Goal: Information Seeking & Learning: Learn about a topic

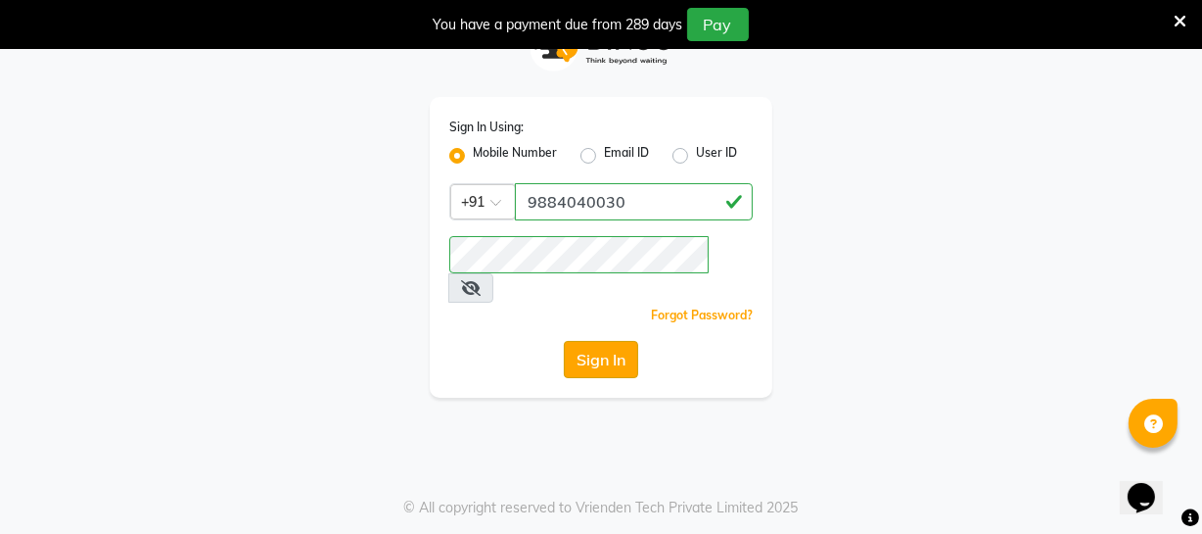
click at [617, 341] on button "Sign In" at bounding box center [601, 359] width 74 height 37
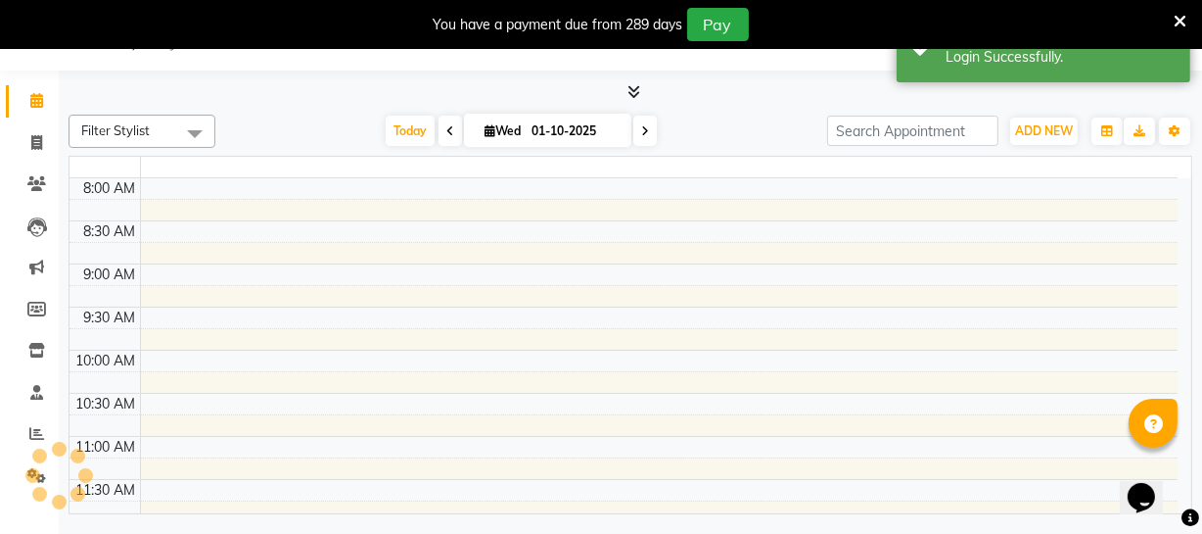
select select "en"
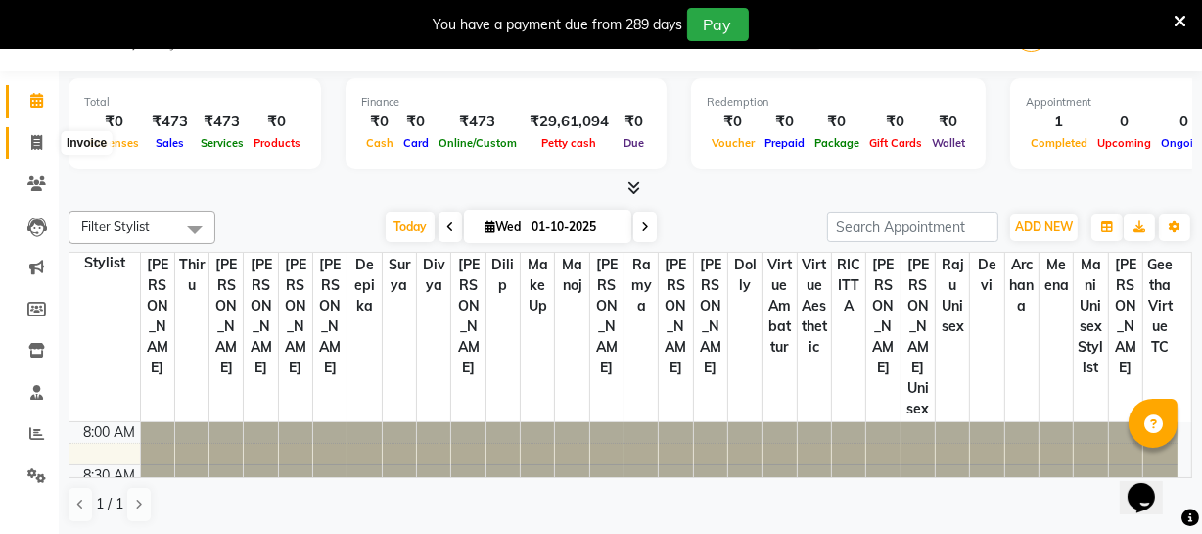
click at [40, 142] on icon at bounding box center [36, 142] width 11 height 15
select select "service"
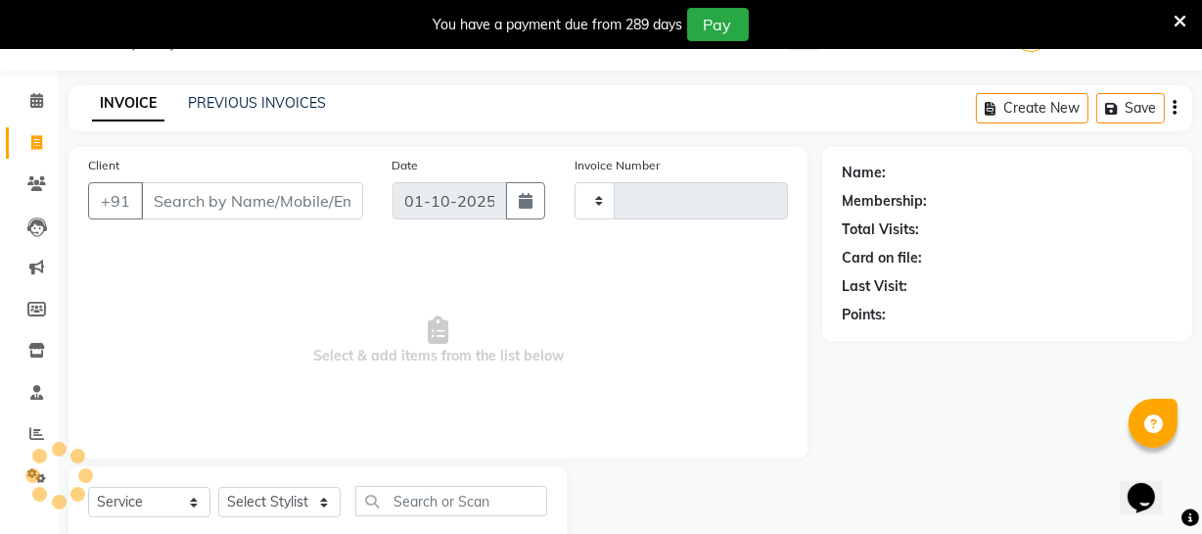
type input "3683"
select select "5237"
click at [29, 431] on icon at bounding box center [36, 433] width 15 height 15
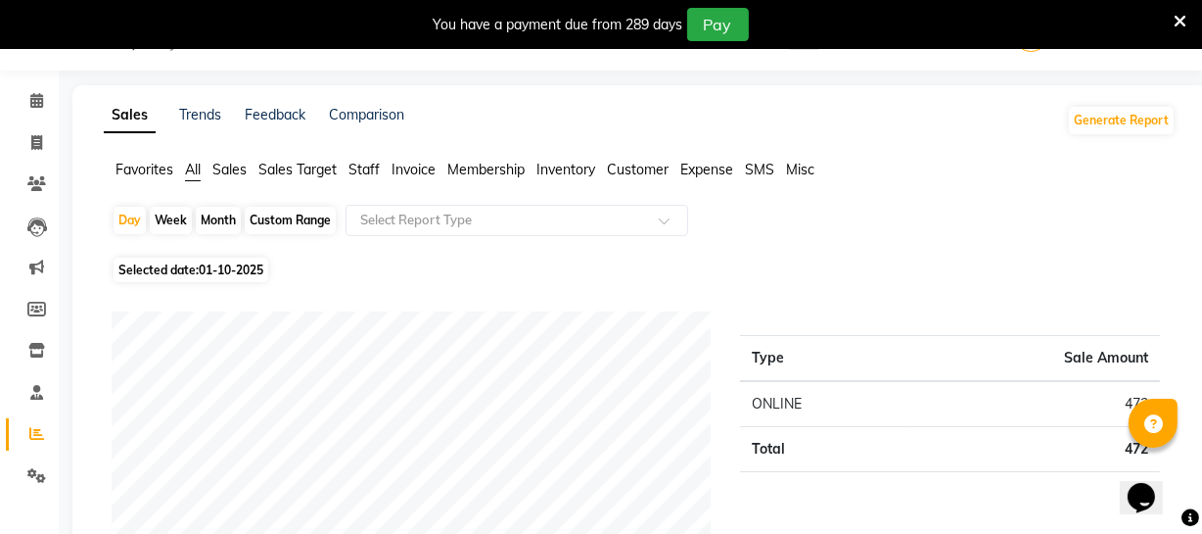
click at [372, 170] on span "Staff" at bounding box center [364, 170] width 31 height 18
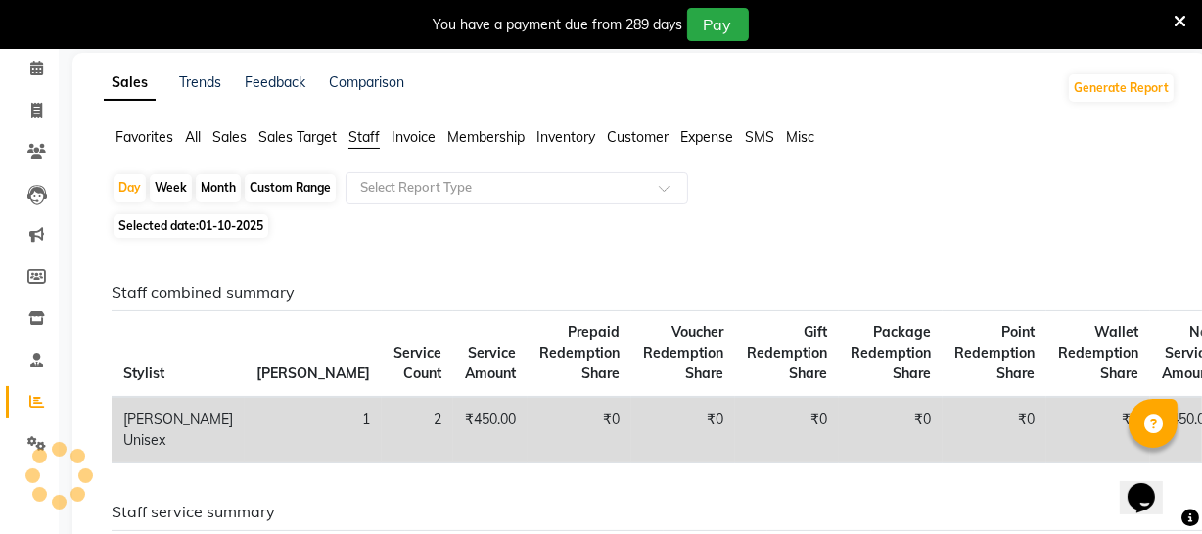
scroll to position [137, 0]
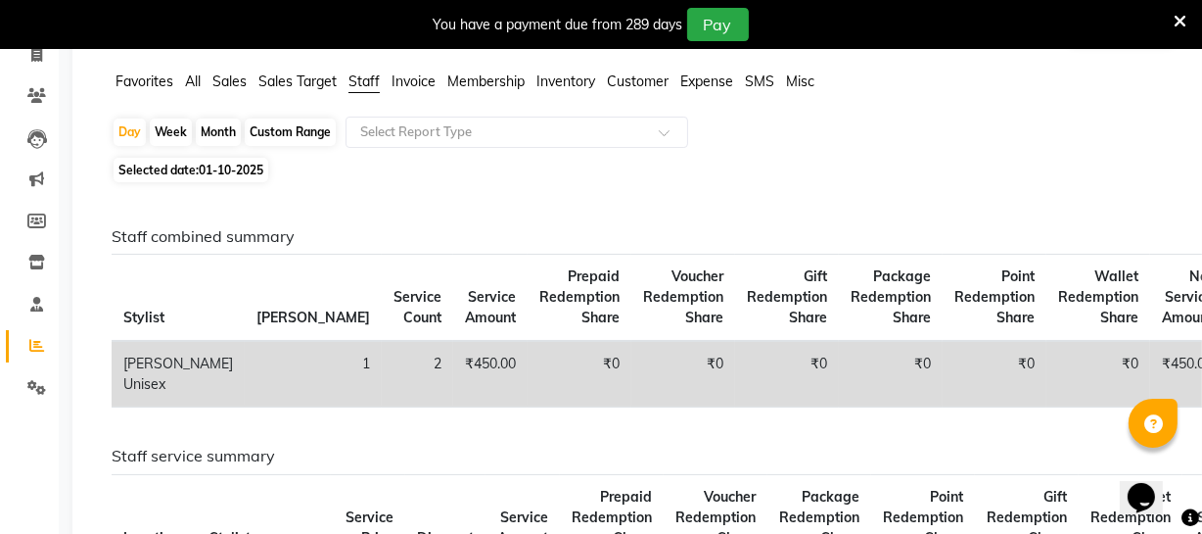
click at [219, 134] on div "Month" at bounding box center [218, 131] width 45 height 27
select select "10"
select select "2025"
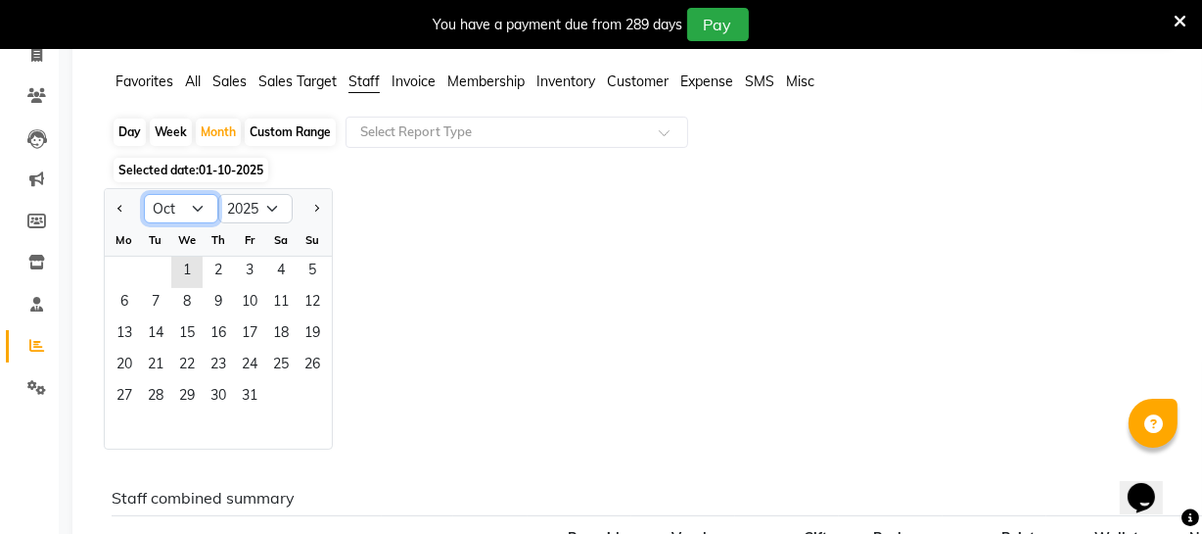
click at [172, 211] on select "Jan Feb Mar Apr May Jun [DATE] Aug Sep Oct Nov Dec" at bounding box center [181, 208] width 74 height 29
select select "9"
click at [144, 194] on select "Jan Feb Mar Apr May Jun [DATE] Aug Sep Oct Nov Dec" at bounding box center [181, 208] width 74 height 29
click at [126, 266] on span "1" at bounding box center [124, 272] width 31 height 31
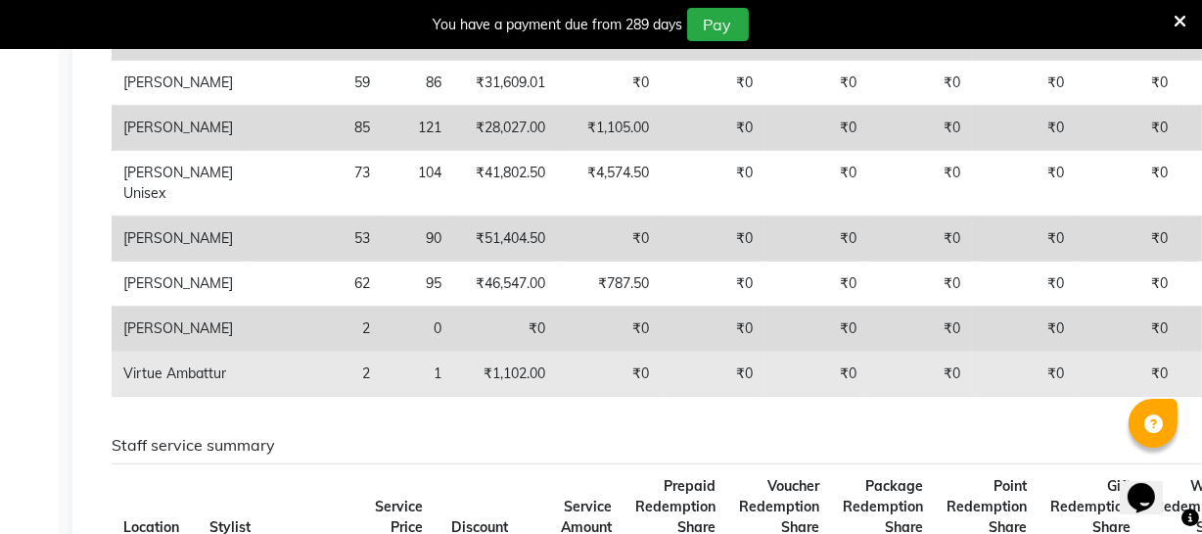
scroll to position [672, 0]
